Goal: Check status: Check status

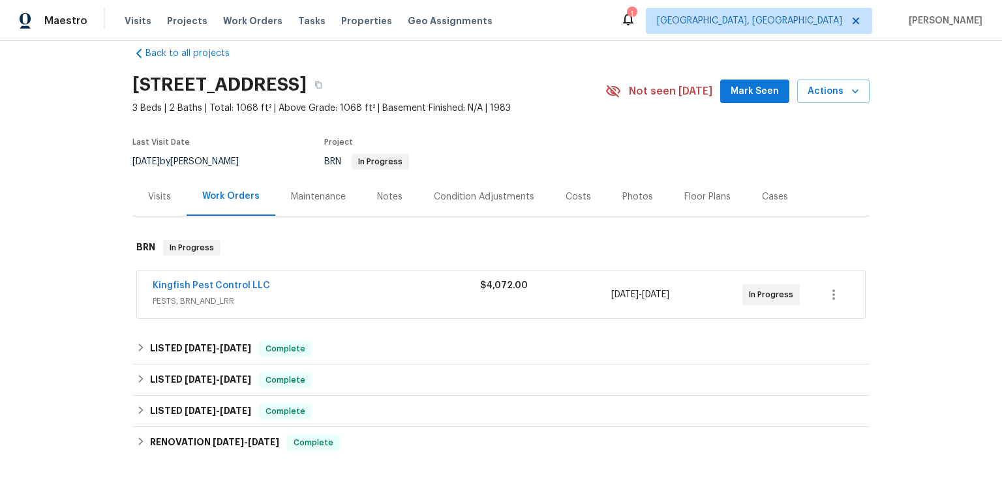
scroll to position [61, 0]
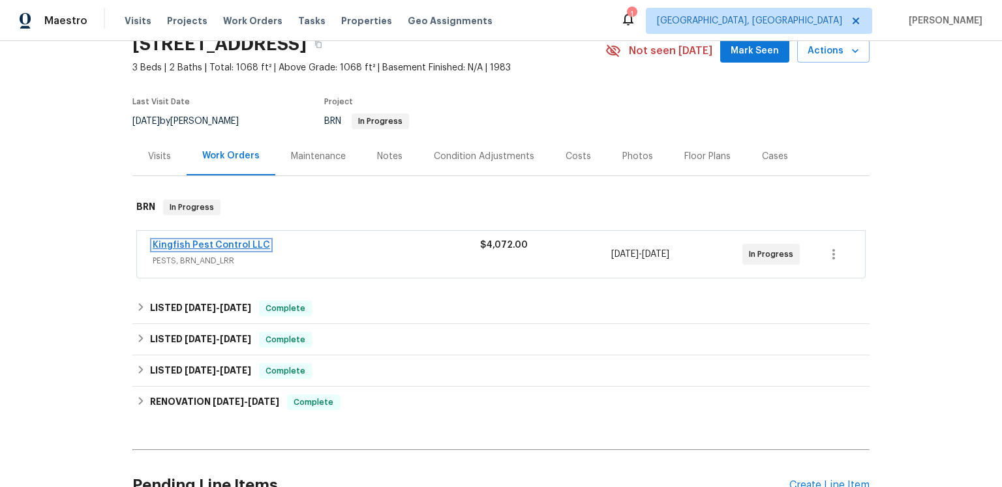
click at [264, 250] on link "Kingfish Pest Control LLC" at bounding box center [211, 245] width 117 height 9
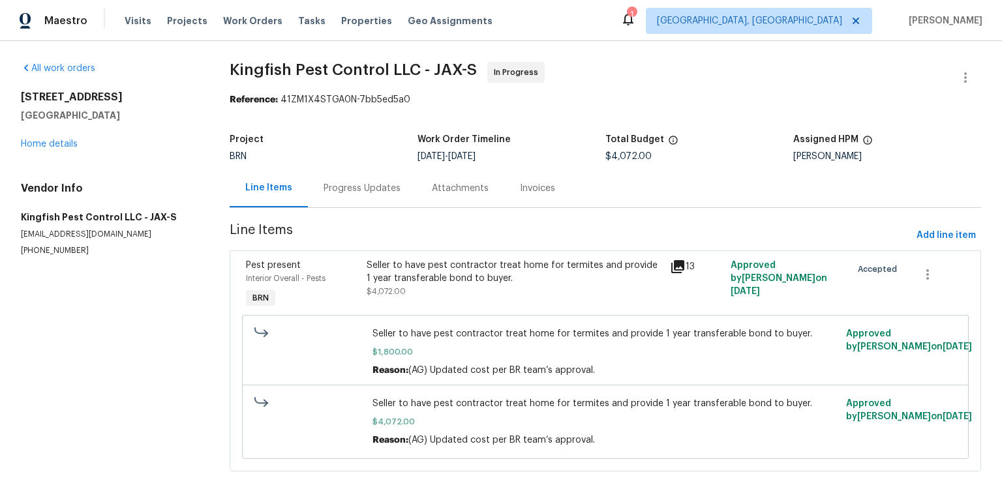
click at [369, 195] on div "Progress Updates" at bounding box center [362, 188] width 77 height 13
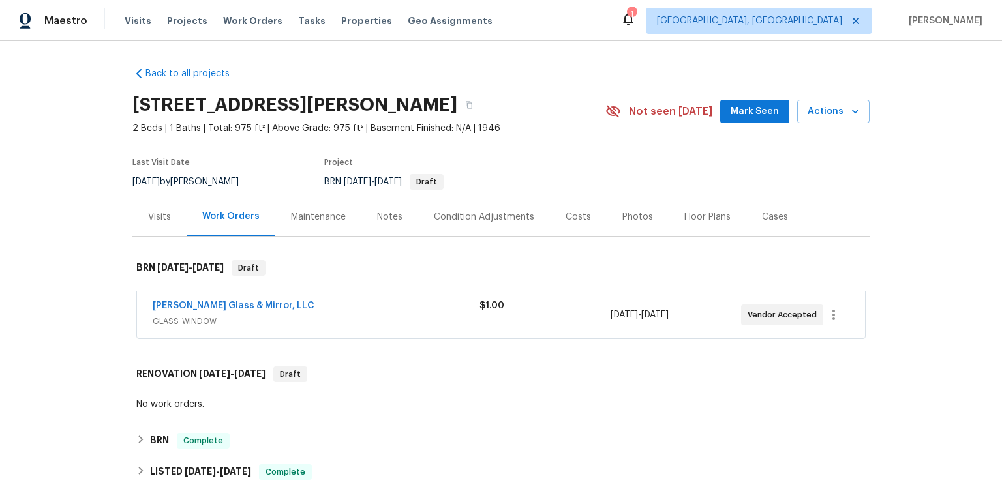
scroll to position [13, 0]
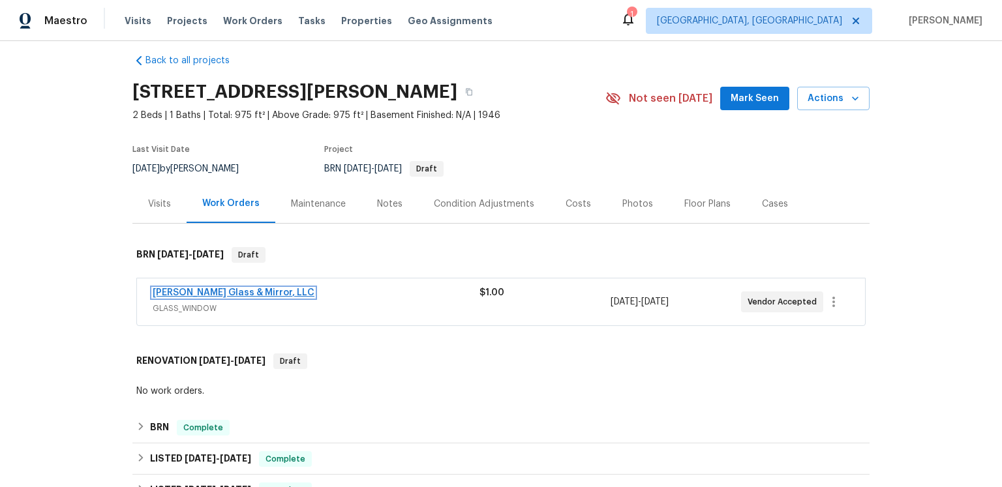
click at [273, 298] on link "[PERSON_NAME] Glass & Mirror, LLC" at bounding box center [234, 292] width 162 height 9
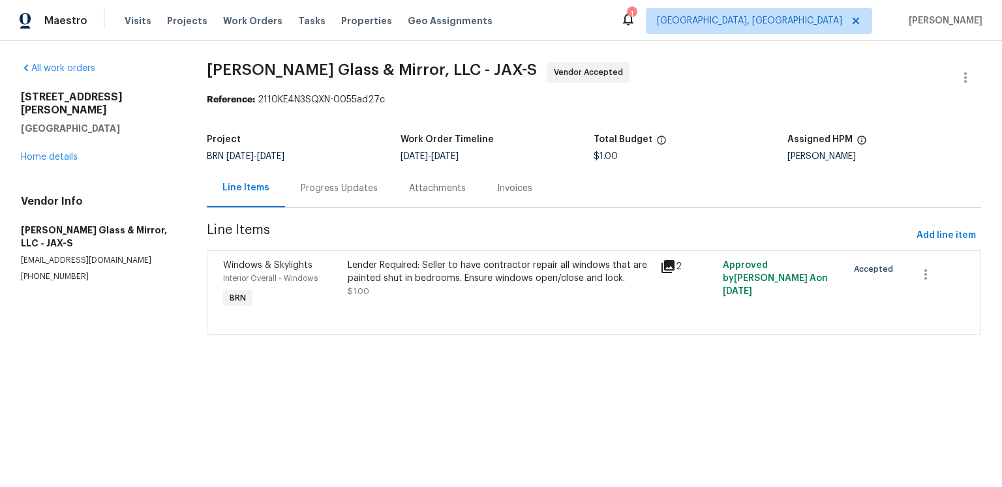
click at [338, 195] on div "Progress Updates" at bounding box center [339, 188] width 77 height 13
